Goal: Task Accomplishment & Management: Manage account settings

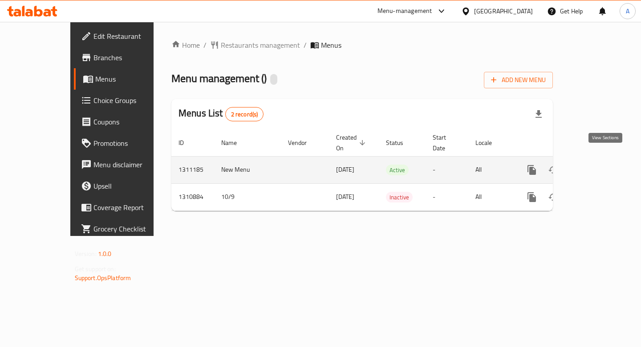
click at [602, 164] on icon "enhanced table" at bounding box center [596, 169] width 11 height 11
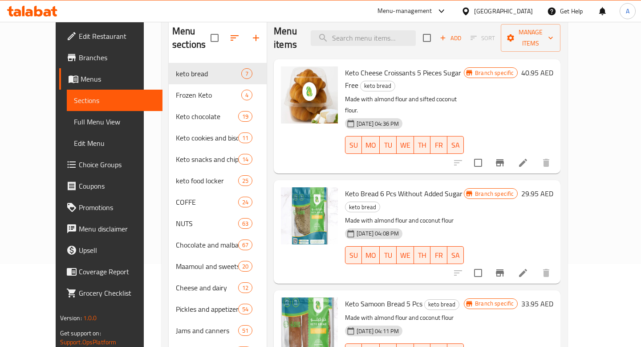
scroll to position [97, 0]
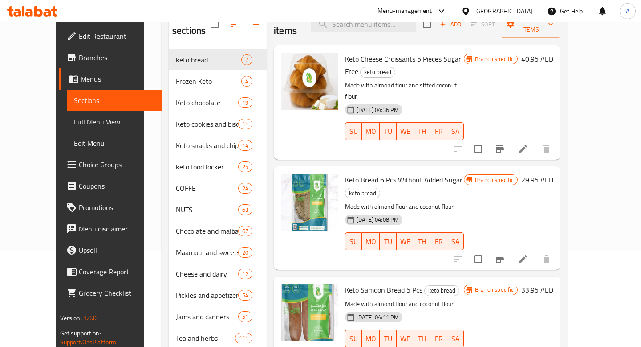
click at [402, 173] on span "Keto Bread 6 Pcs Without Added Sugar" at bounding box center [404, 179] width 118 height 13
click at [395, 173] on span "Keto Bread 6 Pcs Without Added Sugar" at bounding box center [404, 179] width 118 height 13
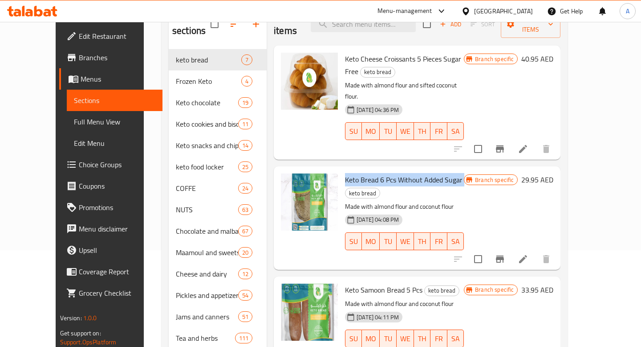
click at [395, 173] on span "Keto Bread 6 Pcs Without Added Sugar" at bounding box center [404, 179] width 118 height 13
click at [404, 173] on span "Keto Bread 6 Pcs Without Added Sugar" at bounding box center [404, 179] width 118 height 13
click at [391, 173] on span "Keto Bread 6 Pcs Without Added Sugar" at bounding box center [404, 179] width 118 height 13
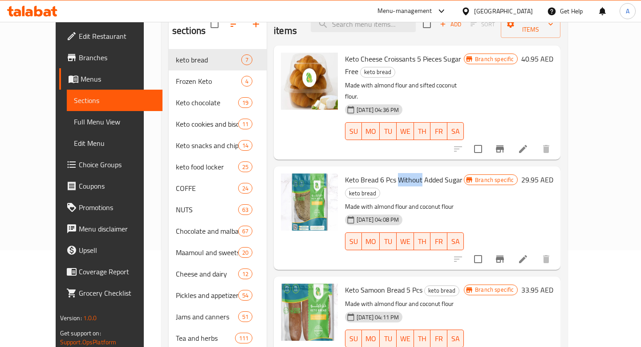
click at [391, 173] on span "Keto Bread 6 Pcs Without Added Sugar" at bounding box center [404, 179] width 118 height 13
click at [407, 173] on span "Keto Bread 6 Pcs Without Added Sugar" at bounding box center [404, 179] width 118 height 13
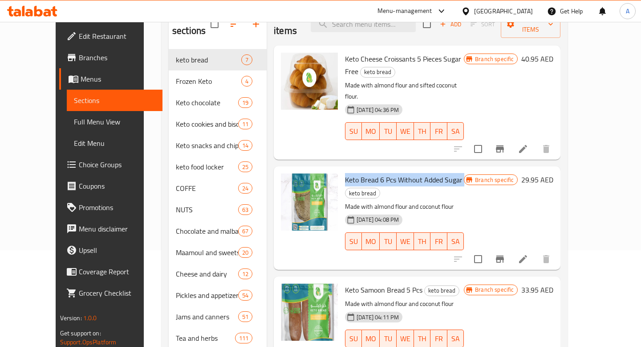
click at [396, 173] on span "Keto Bread 6 Pcs Without Added Sugar" at bounding box center [404, 179] width 118 height 13
click at [407, 173] on span "Keto Bread 6 Pcs Without Added Sugar" at bounding box center [404, 179] width 118 height 13
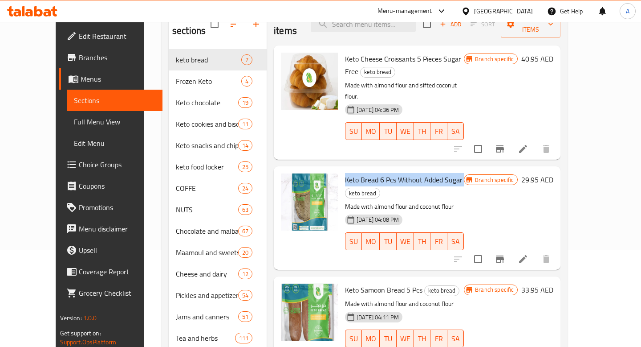
click at [407, 173] on span "Keto Bread 6 Pcs Without Added Sugar" at bounding box center [404, 179] width 118 height 13
click at [396, 173] on span "Keto Bread 6 Pcs Without Added Sugar" at bounding box center [404, 179] width 118 height 13
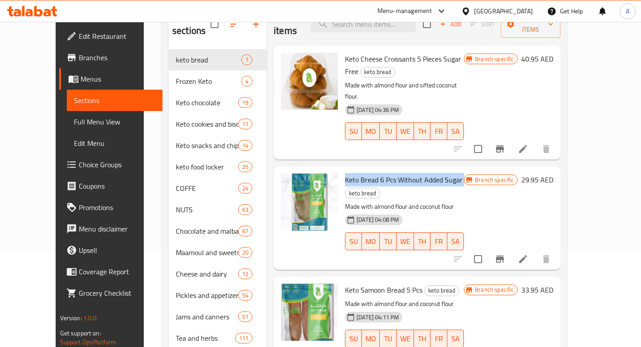
click at [390, 173] on span "Keto Bread 6 Pcs Without Added Sugar" at bounding box center [404, 179] width 118 height 13
click at [380, 173] on span "Keto Bread 6 Pcs Without Added Sugar" at bounding box center [404, 179] width 118 height 13
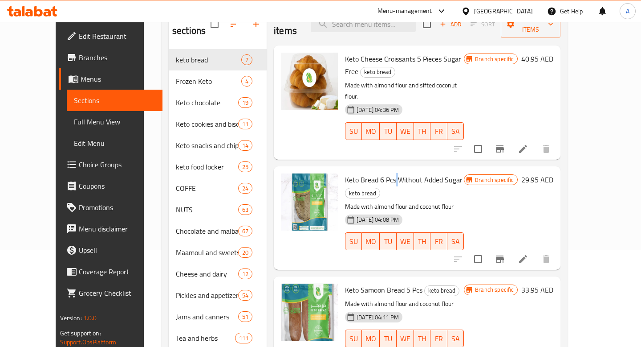
click at [380, 173] on span "Keto Bread 6 Pcs Without Added Sugar" at bounding box center [404, 179] width 118 height 13
click at [392, 173] on span "Keto Bread 6 Pcs Without Added Sugar" at bounding box center [404, 179] width 118 height 13
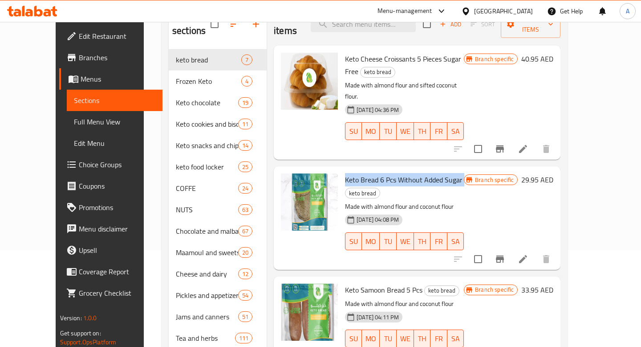
click at [380, 173] on span "Keto Bread 6 Pcs Without Added Sugar" at bounding box center [404, 179] width 118 height 13
click at [387, 173] on span "Keto Bread 6 Pcs Without Added Sugar" at bounding box center [404, 179] width 118 height 13
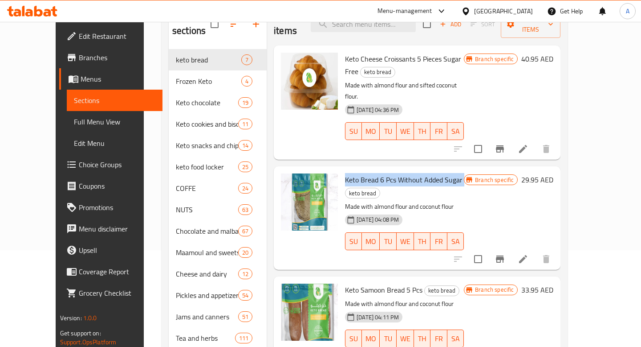
click at [387, 173] on span "Keto Bread 6 Pcs Without Added Sugar" at bounding box center [404, 179] width 118 height 13
click at [396, 173] on span "Keto Bread 6 Pcs Without Added Sugar" at bounding box center [404, 179] width 118 height 13
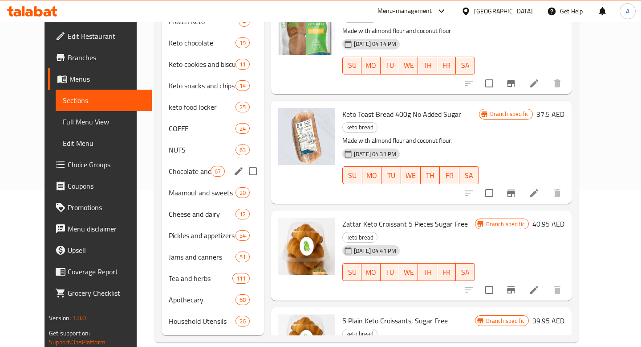
scroll to position [0, 0]
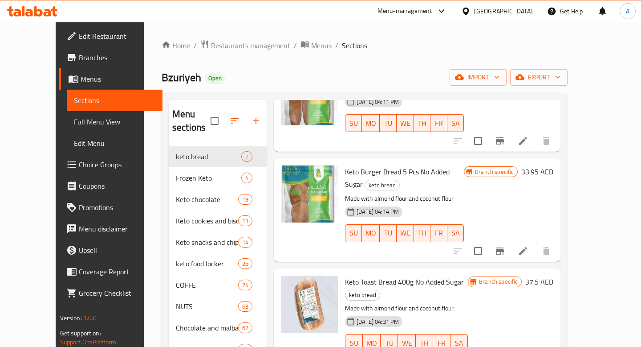
click at [356, 73] on div "Bzuriyeh Open import export" at bounding box center [365, 77] width 406 height 16
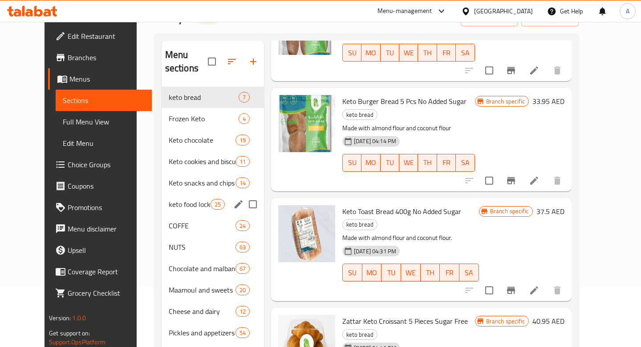
scroll to position [156, 0]
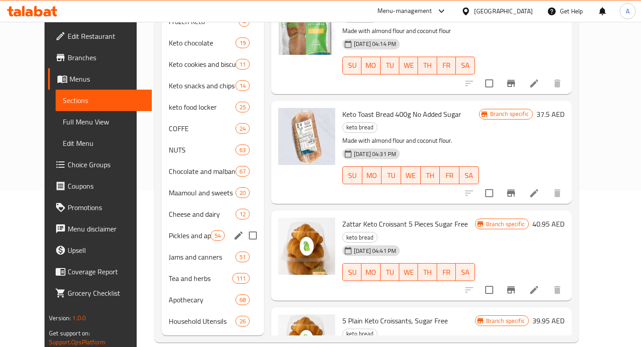
click at [186, 231] on div "Pickles and appetizers 54" at bounding box center [213, 234] width 102 height 21
